Goal: Navigation & Orientation: Find specific page/section

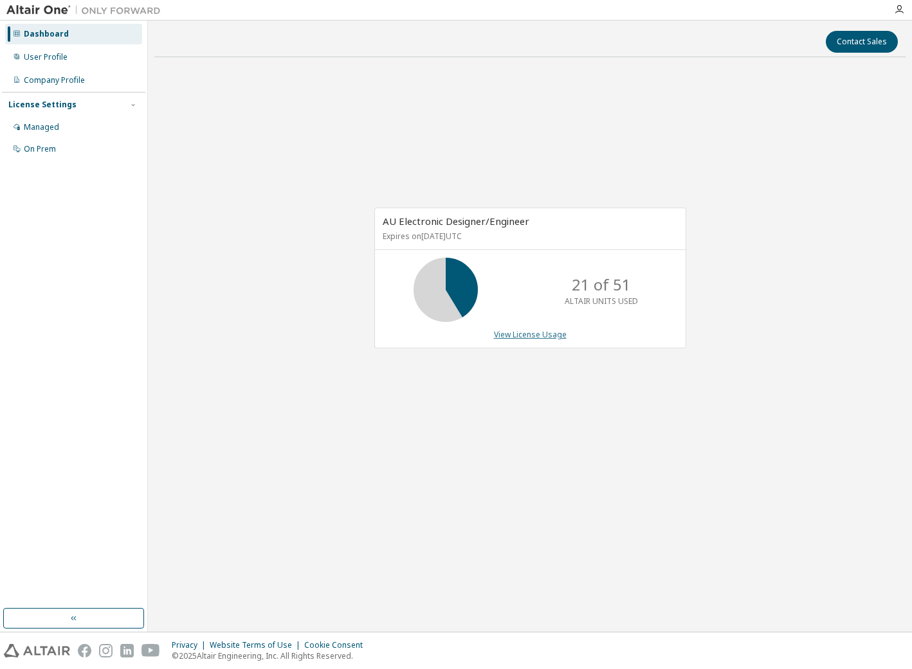
click at [531, 336] on link "View License Usage" at bounding box center [530, 334] width 73 height 11
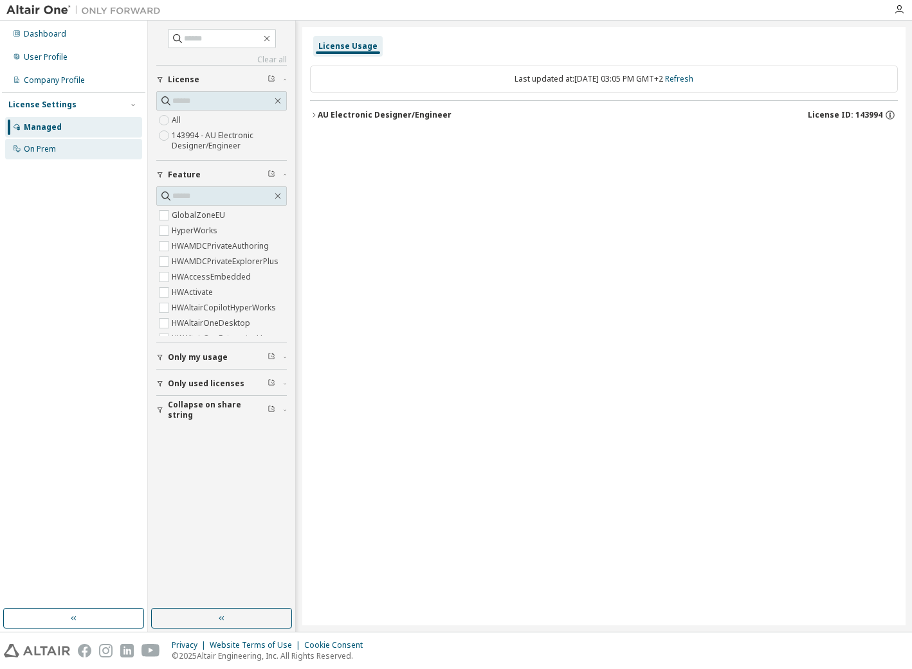
click at [56, 152] on div "On Prem" at bounding box center [73, 149] width 137 height 21
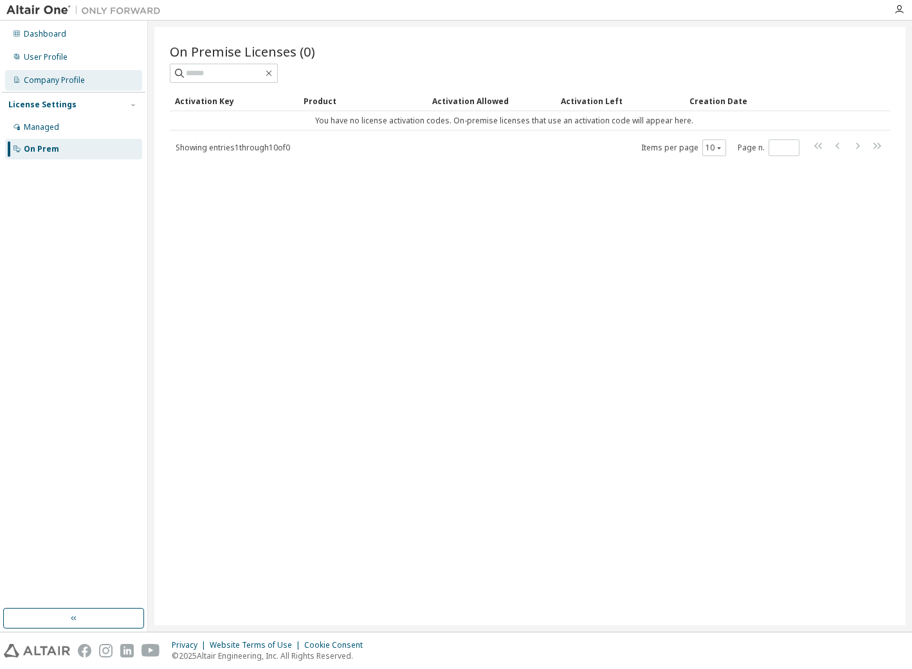
click at [33, 80] on div "Company Profile" at bounding box center [54, 80] width 61 height 10
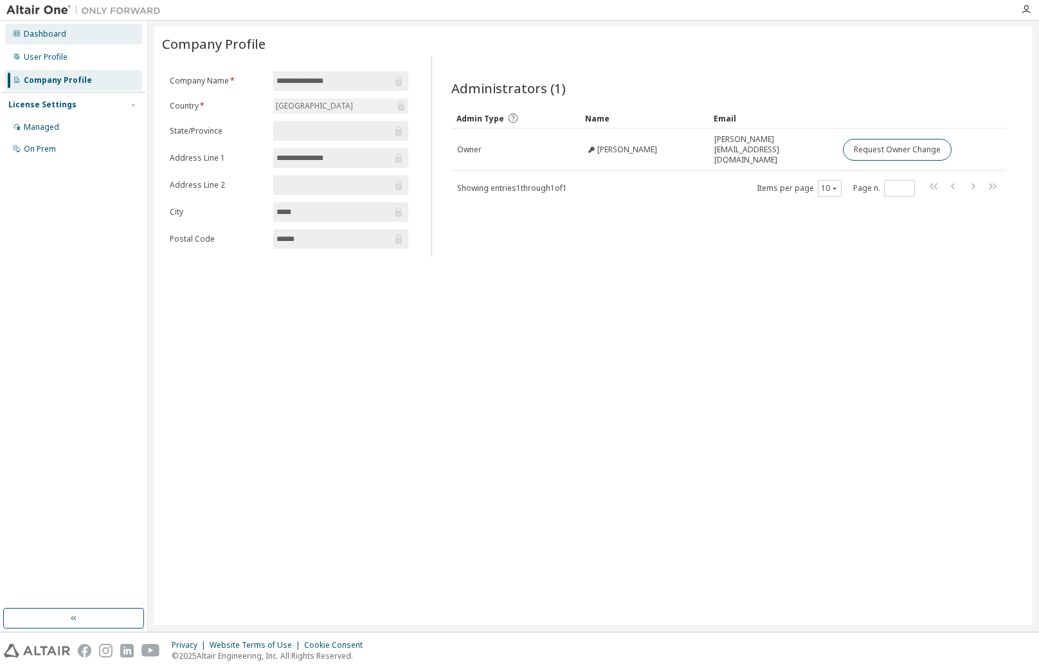
click at [44, 33] on div "Dashboard" at bounding box center [45, 34] width 42 height 10
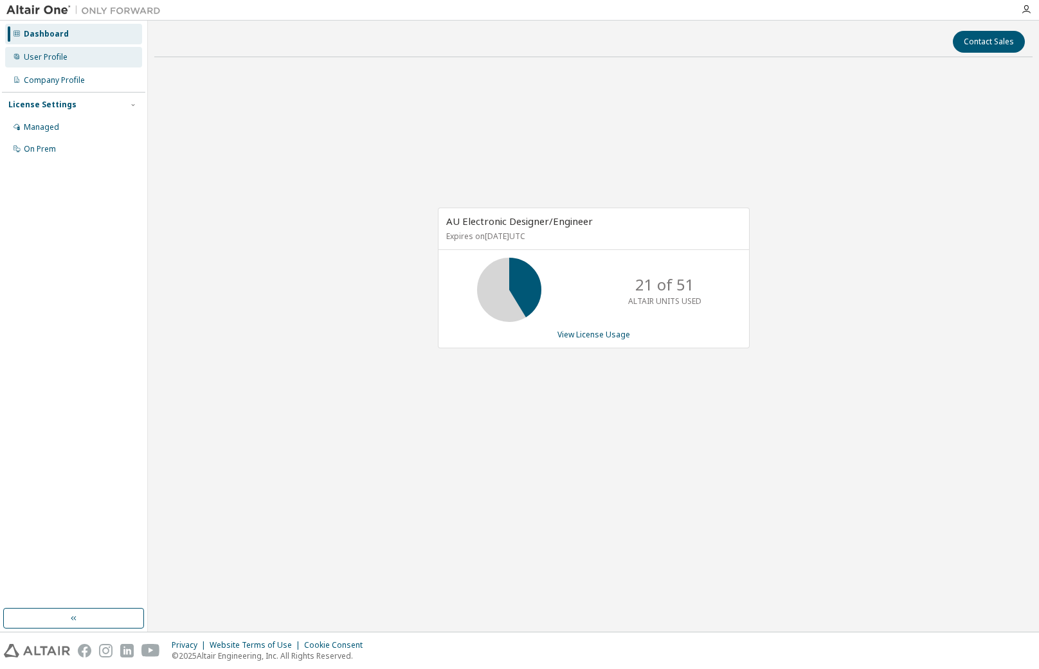
click at [42, 55] on div "User Profile" at bounding box center [46, 57] width 44 height 10
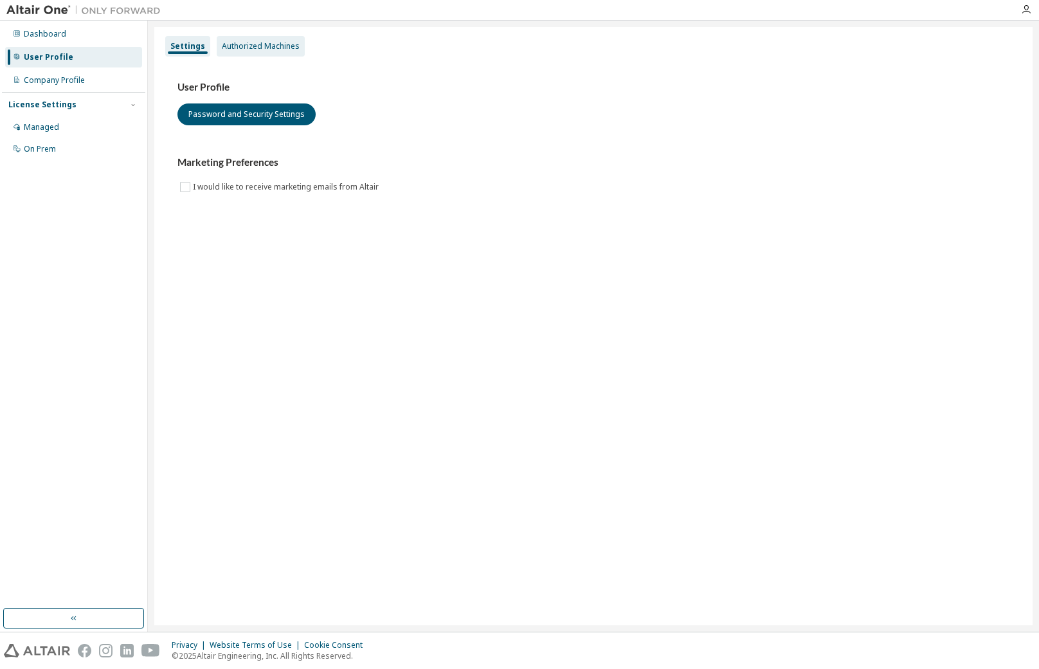
click at [257, 49] on div "Authorized Machines" at bounding box center [261, 46] width 78 height 10
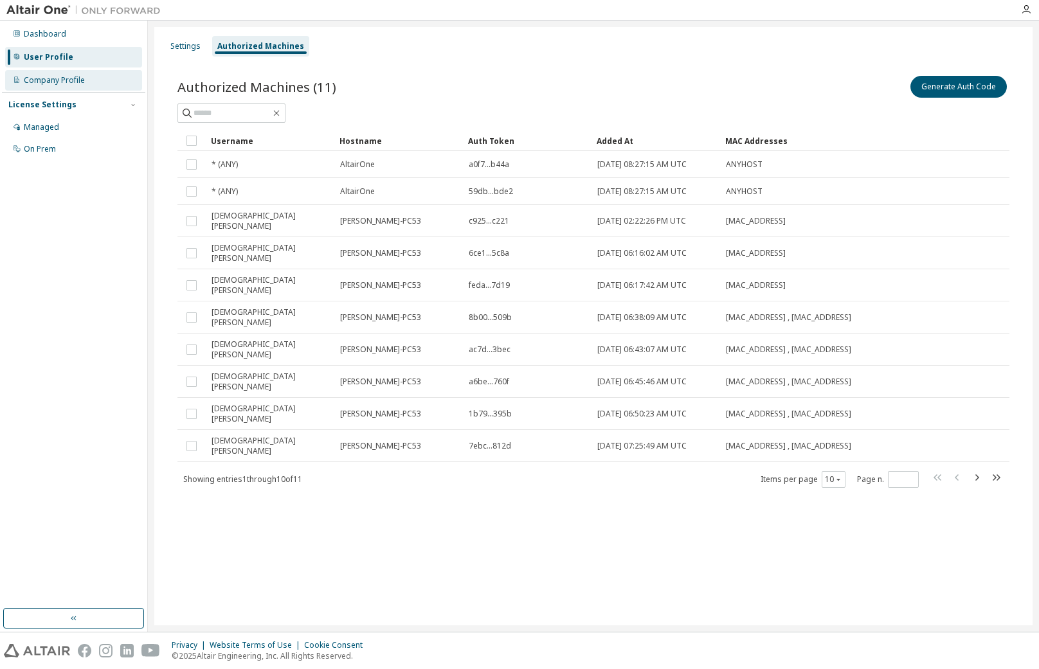
click at [42, 78] on div "Company Profile" at bounding box center [54, 80] width 61 height 10
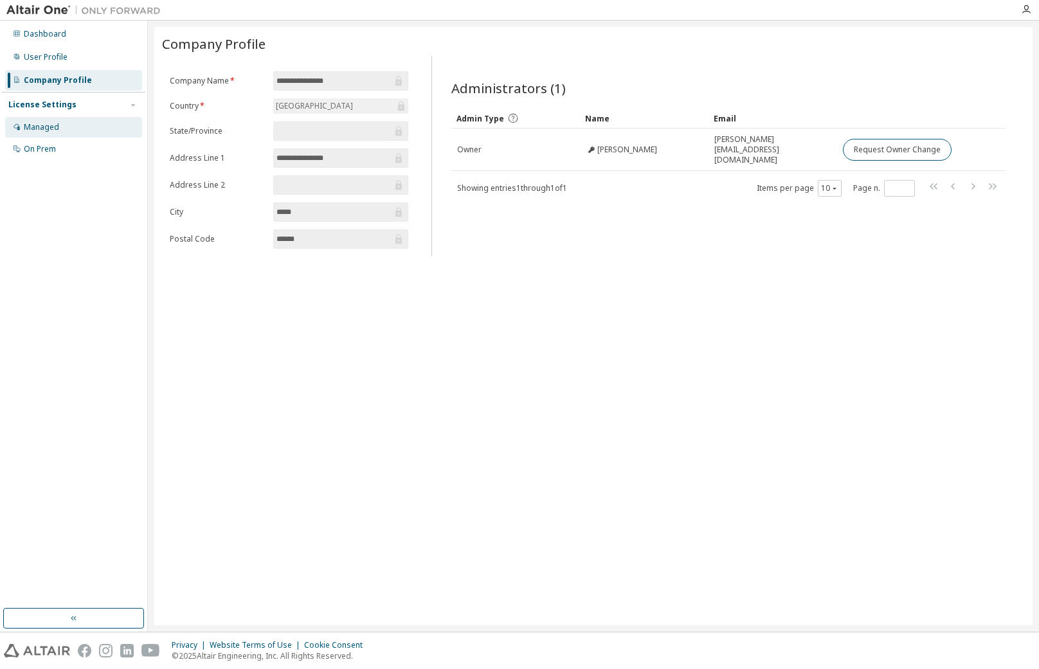
click at [56, 125] on div "Managed" at bounding box center [41, 127] width 35 height 10
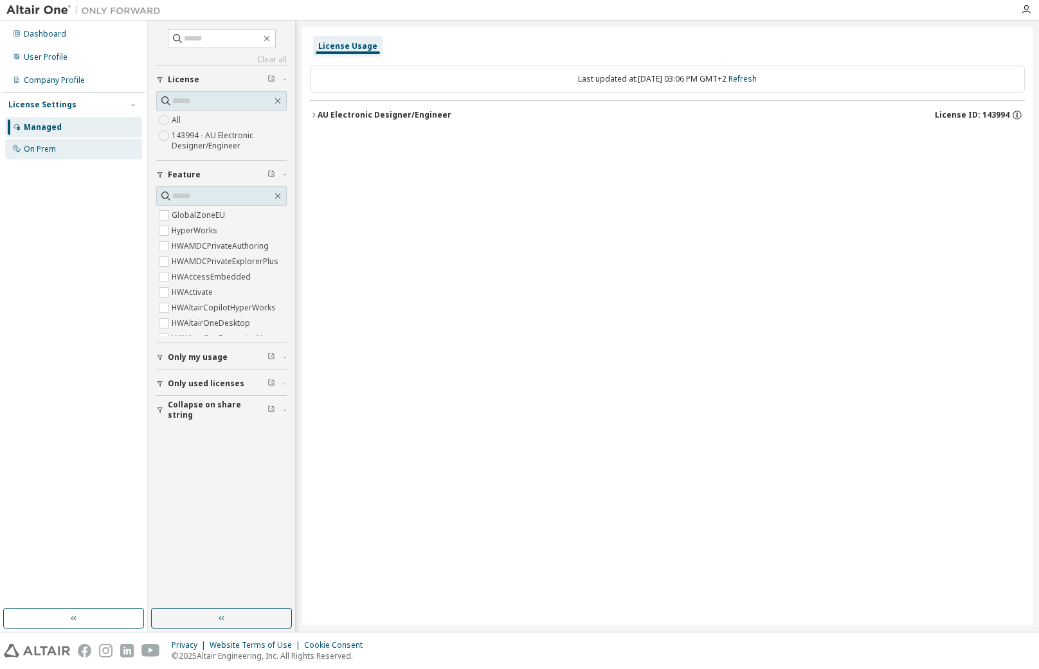
click at [41, 145] on div "On Prem" at bounding box center [40, 149] width 32 height 10
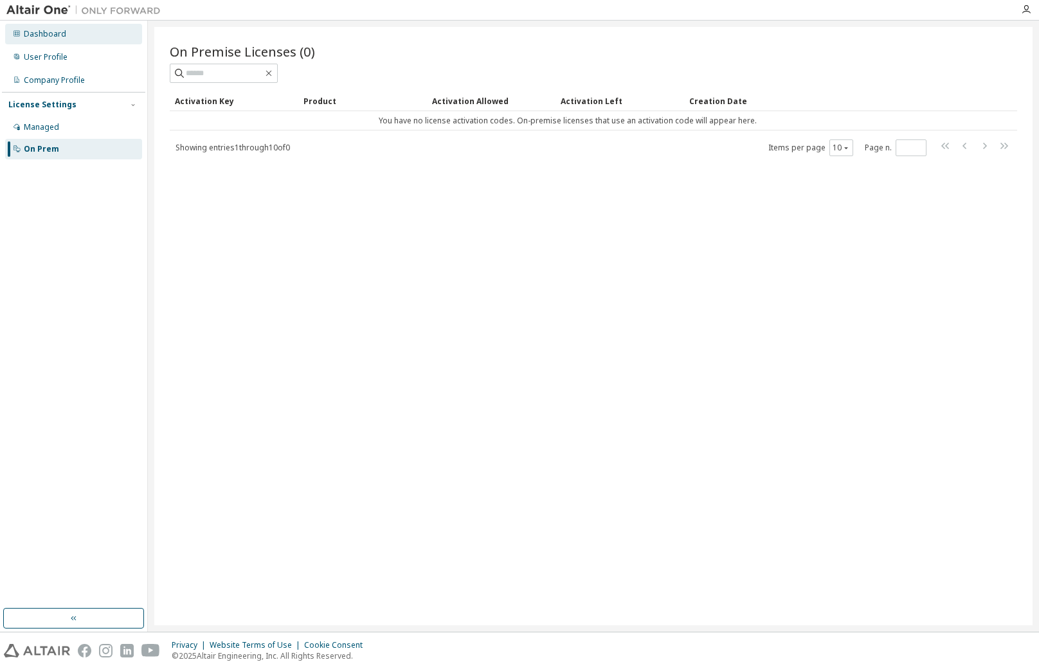
click at [50, 35] on div "Dashboard" at bounding box center [45, 34] width 42 height 10
